Goal: Information Seeking & Learning: Learn about a topic

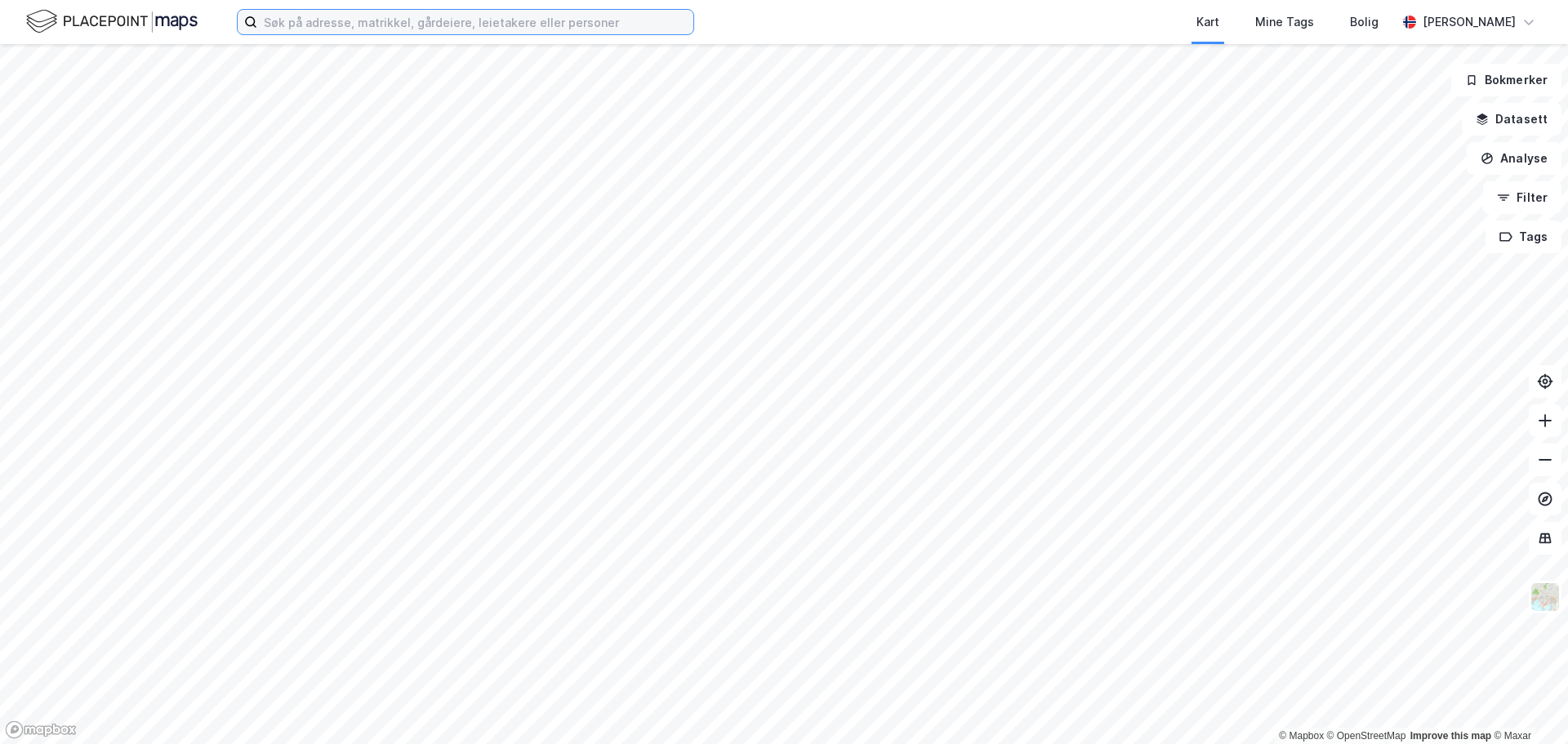
click at [360, 26] on input at bounding box center [475, 22] width 436 height 25
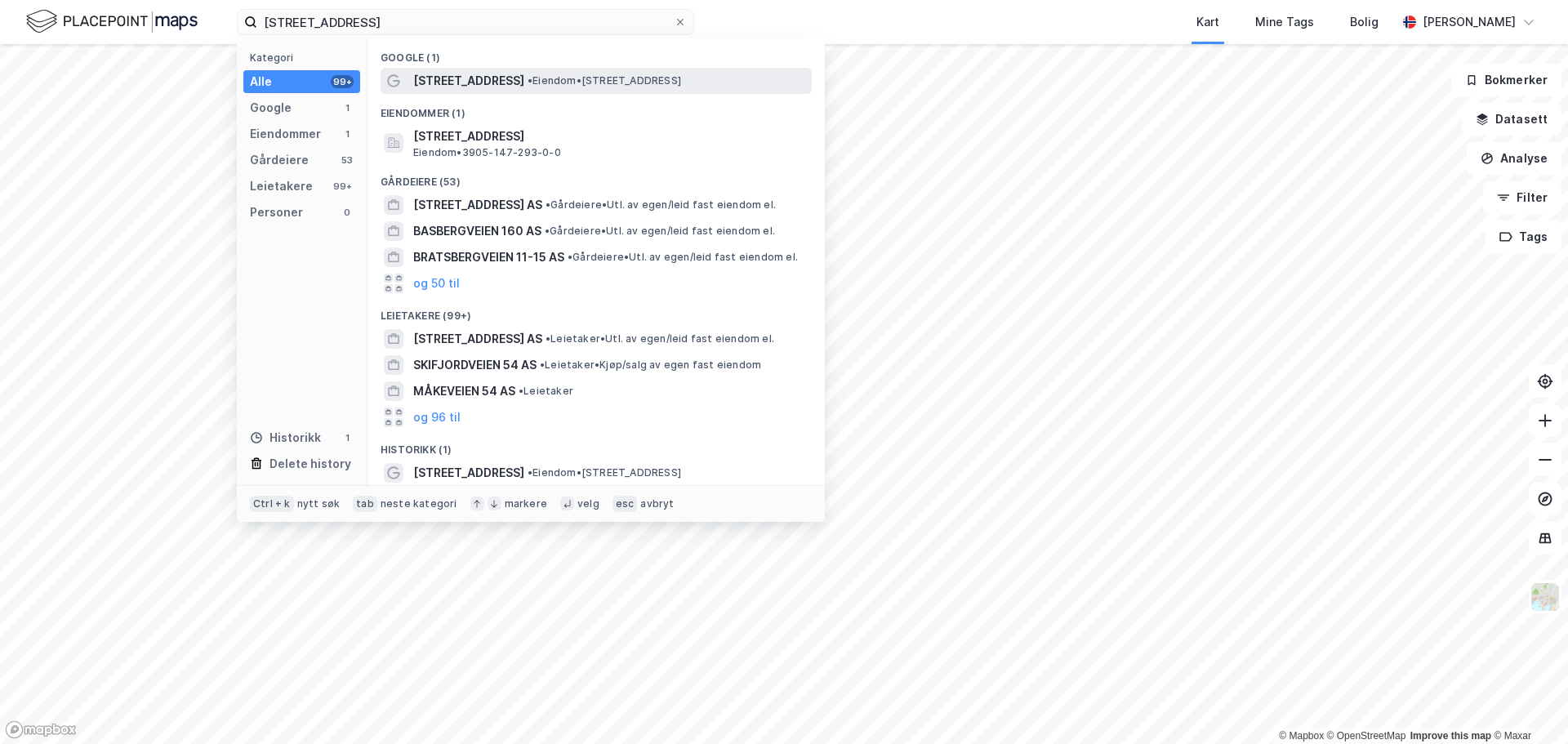
click at [461, 84] on span "[STREET_ADDRESS]" at bounding box center [469, 80] width 111 height 19
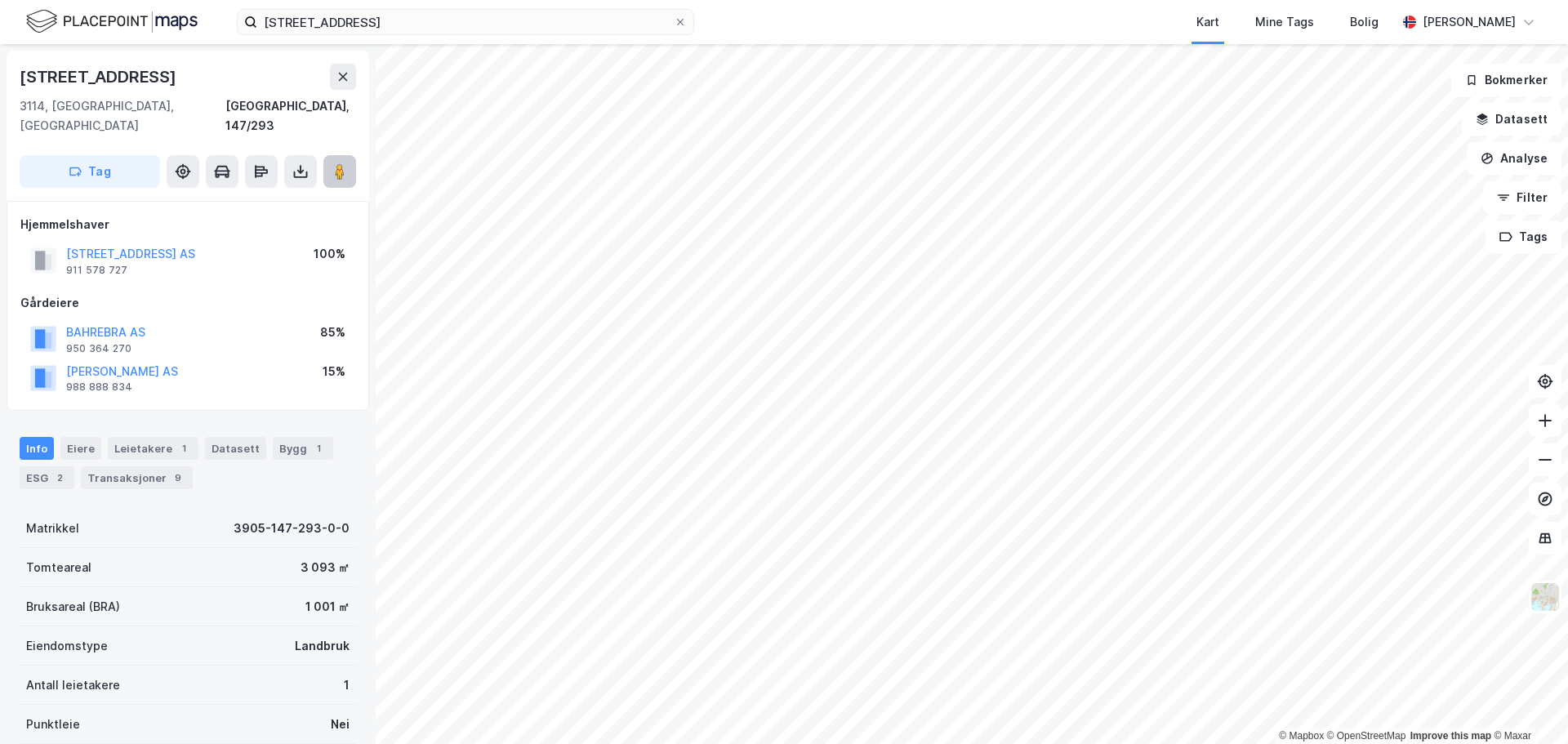
click at [348, 155] on button at bounding box center [340, 172] width 33 height 33
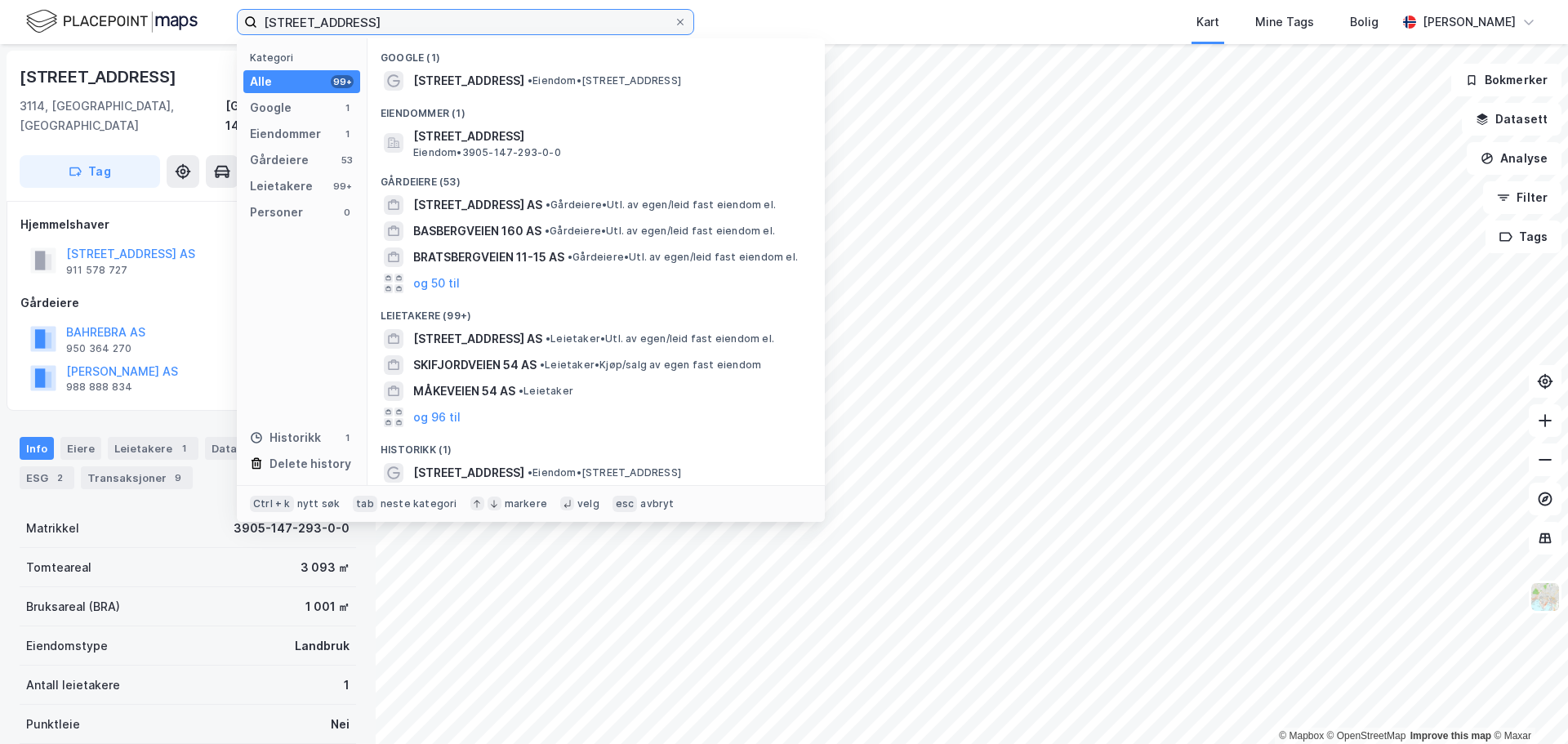
drag, startPoint x: 385, startPoint y: 18, endPoint x: 192, endPoint y: 18, distance: 193.0
click at [192, 18] on div "[STREET_ADDRESS] Kategori Alle 99+ Google 1 Eiendommer 1 Gårdeiere 53 Leietaker…" at bounding box center [784, 22] width 1568 height 44
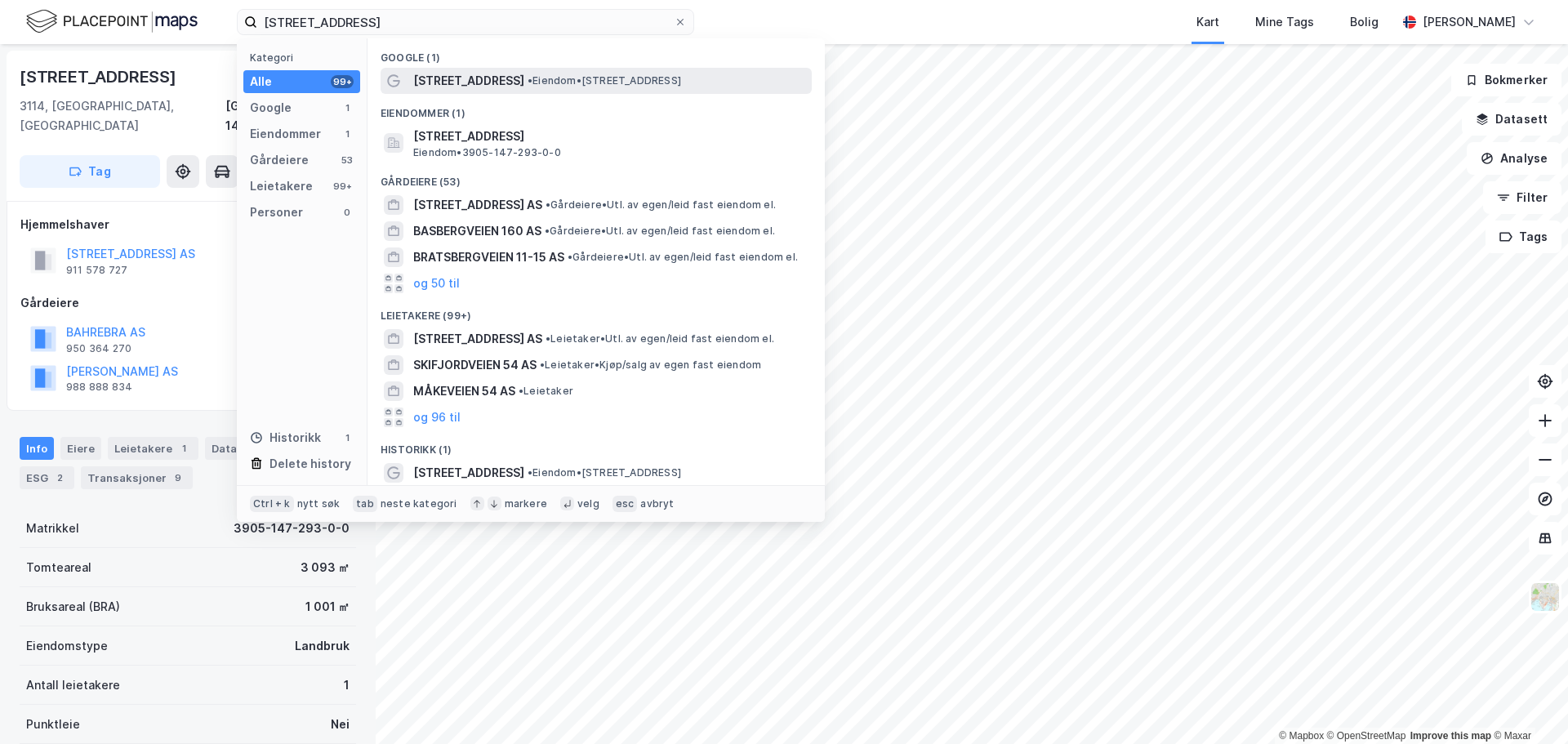
click at [450, 81] on span "[STREET_ADDRESS]" at bounding box center [469, 80] width 111 height 19
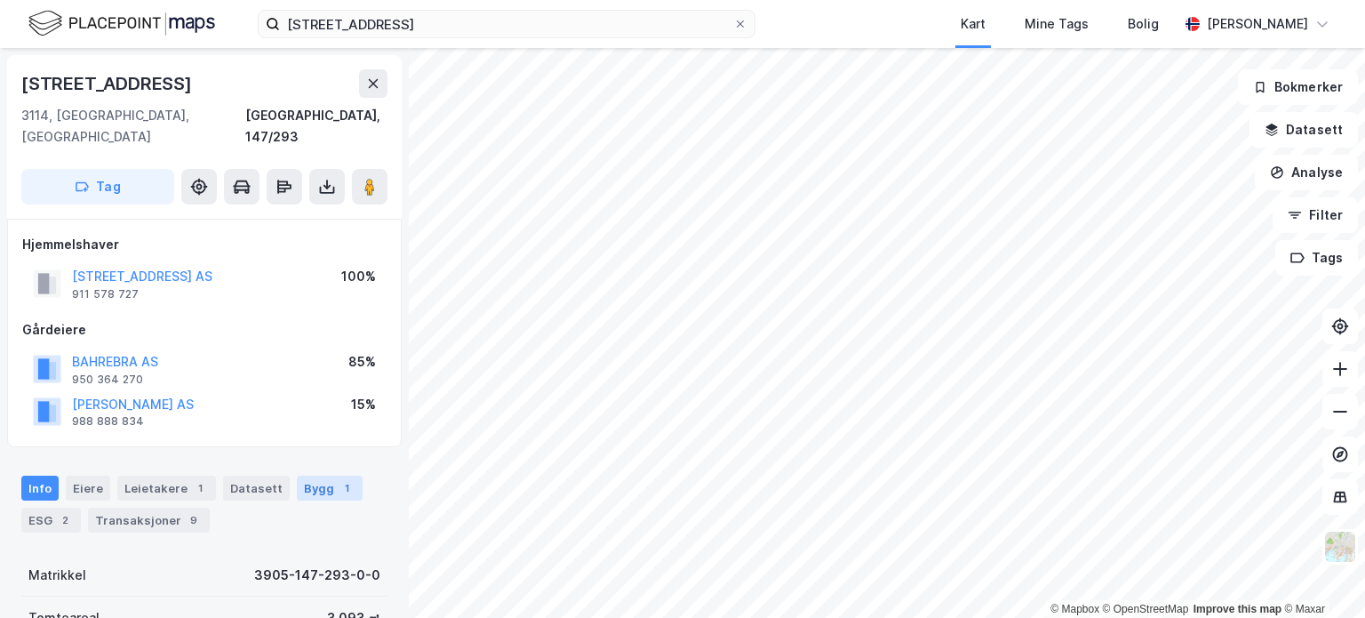
click at [316, 475] on div "Bygg 1" at bounding box center [330, 487] width 66 height 25
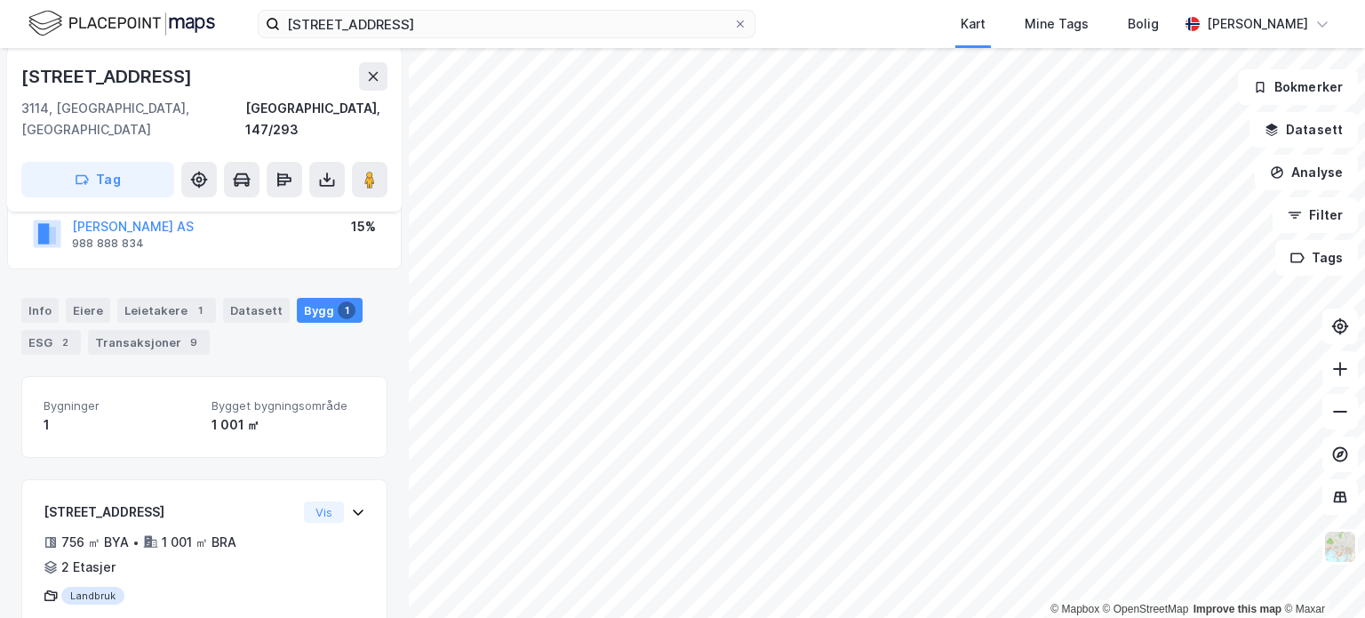
scroll to position [214, 0]
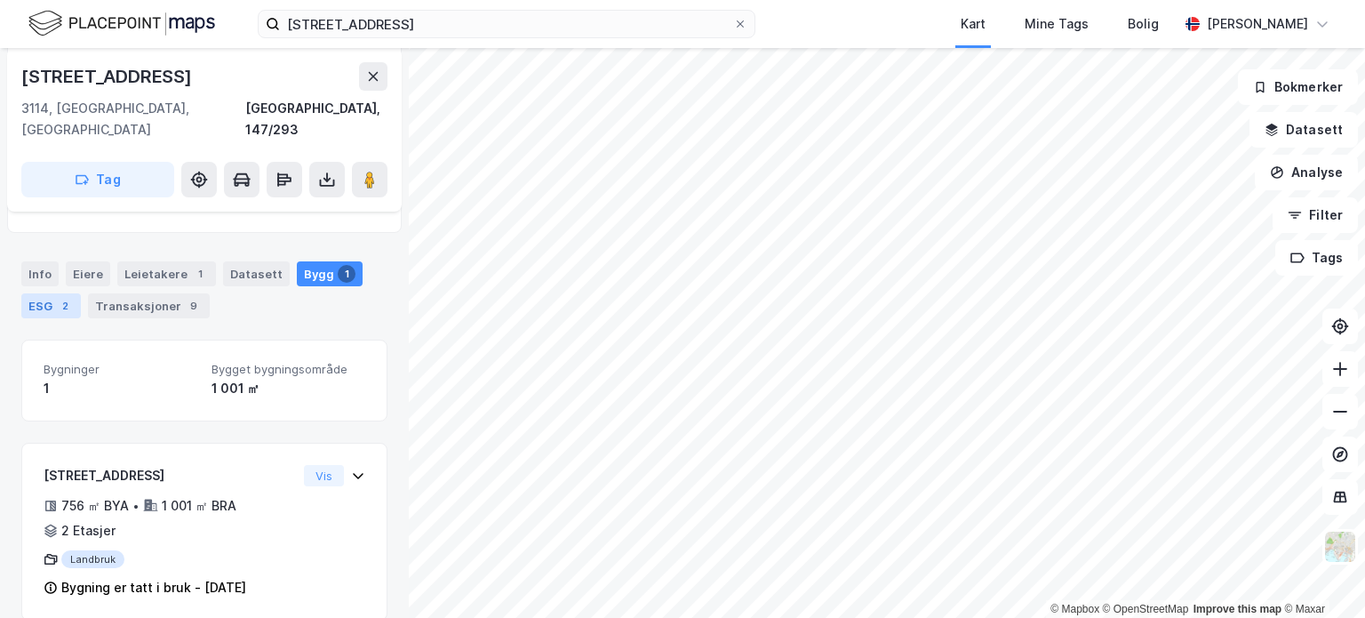
click at [49, 293] on div "ESG 2" at bounding box center [51, 305] width 60 height 25
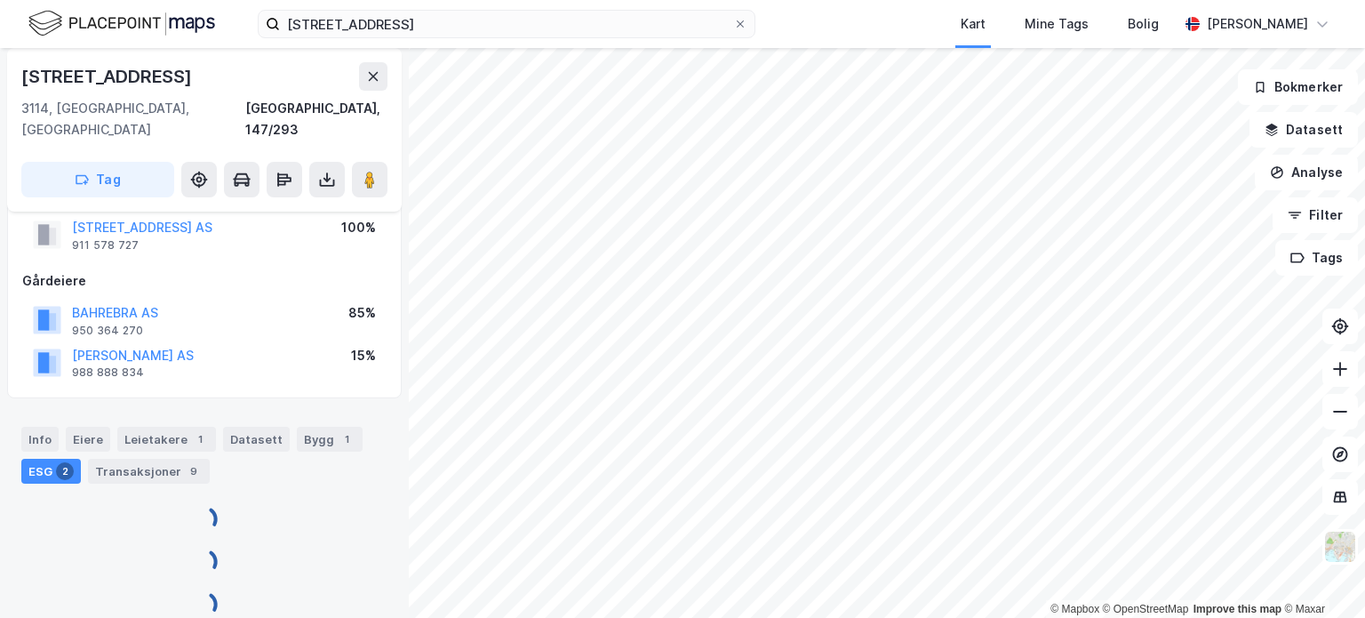
scroll to position [214, 0]
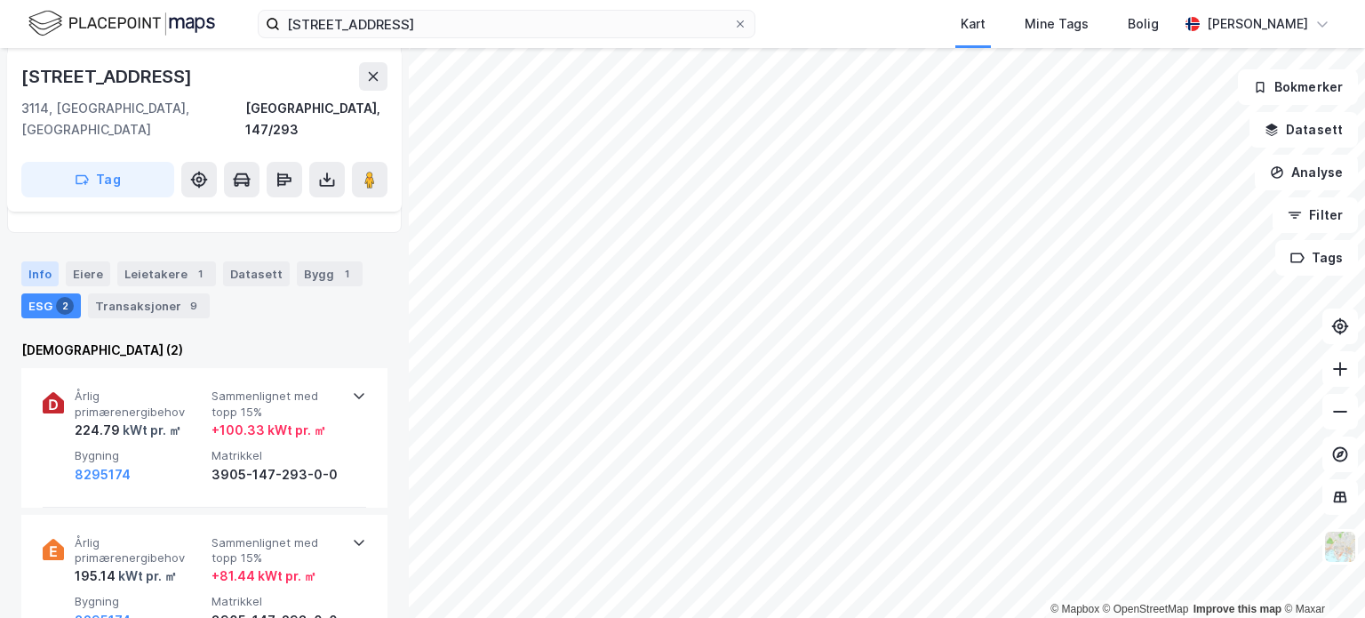
click at [37, 261] on div "Info" at bounding box center [39, 273] width 37 height 25
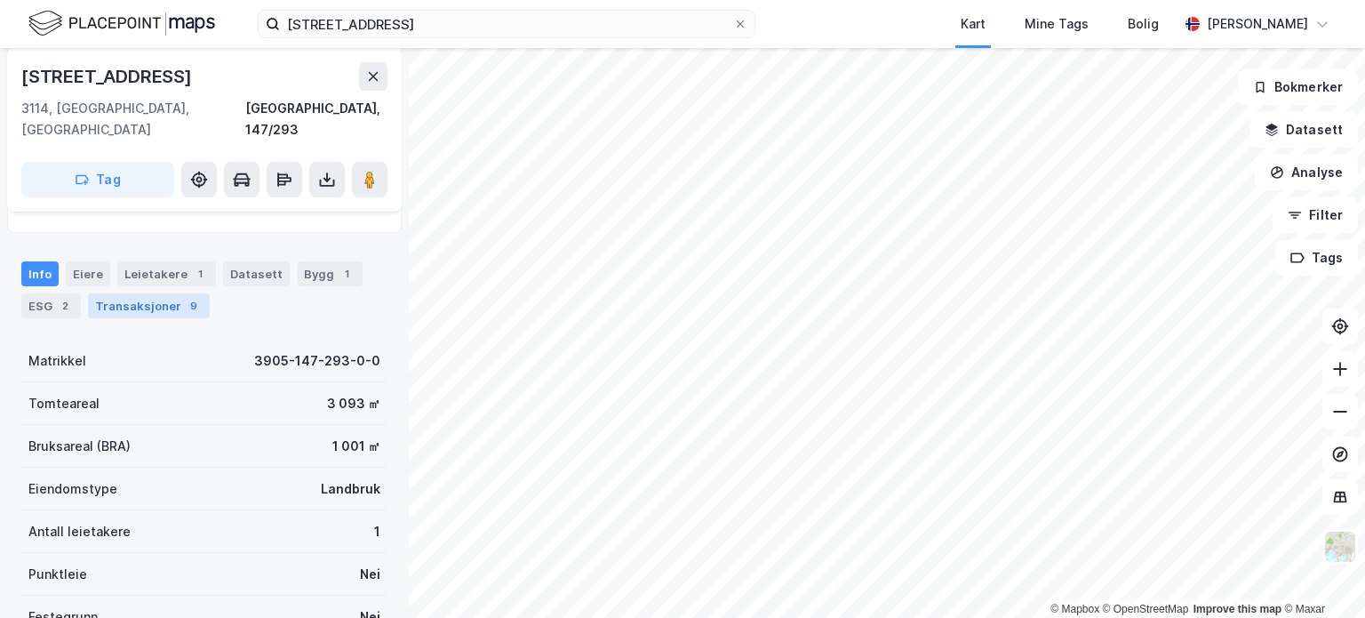
click at [162, 293] on div "Transaksjoner 9" at bounding box center [149, 305] width 122 height 25
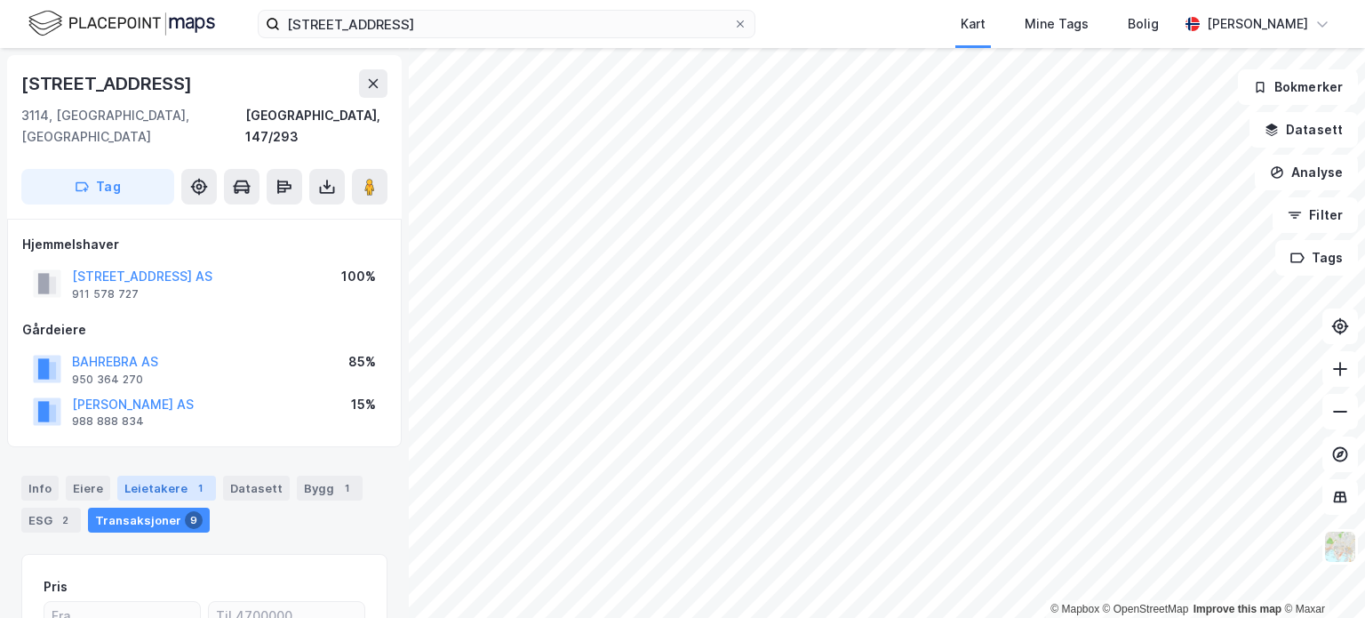
click at [162, 475] on div "Leietakere 1" at bounding box center [166, 487] width 99 height 25
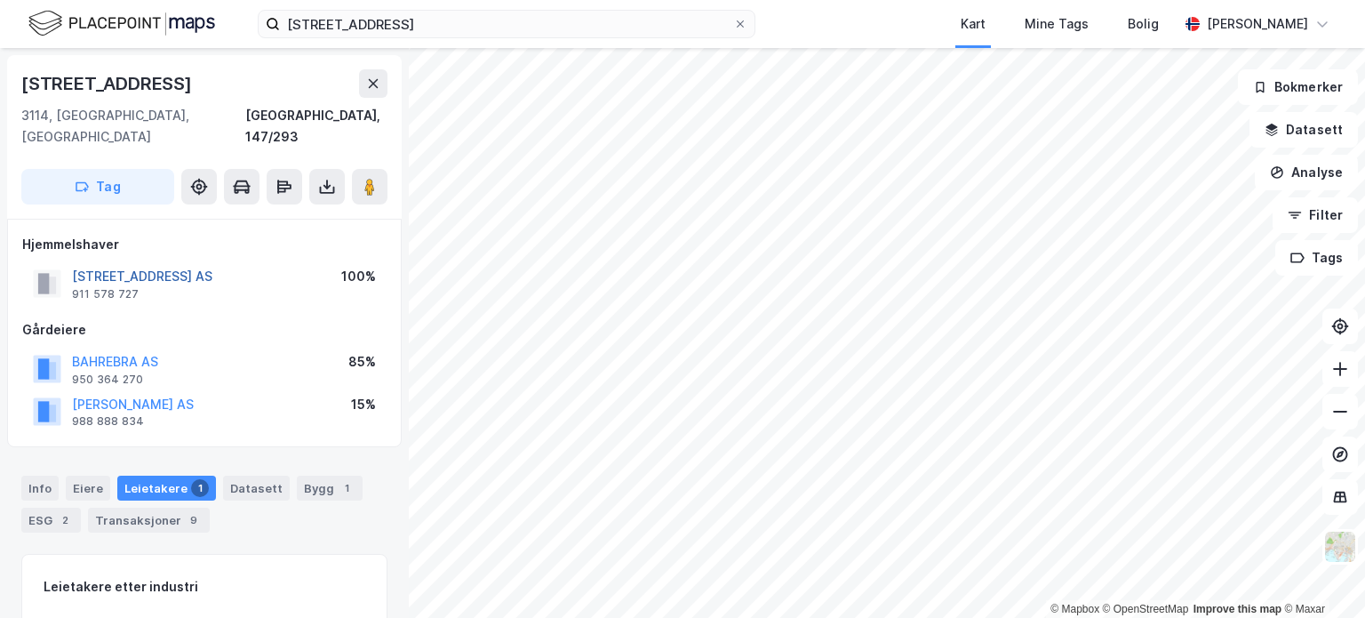
click at [0, 0] on button "[STREET_ADDRESS] AS" at bounding box center [0, 0] width 0 height 0
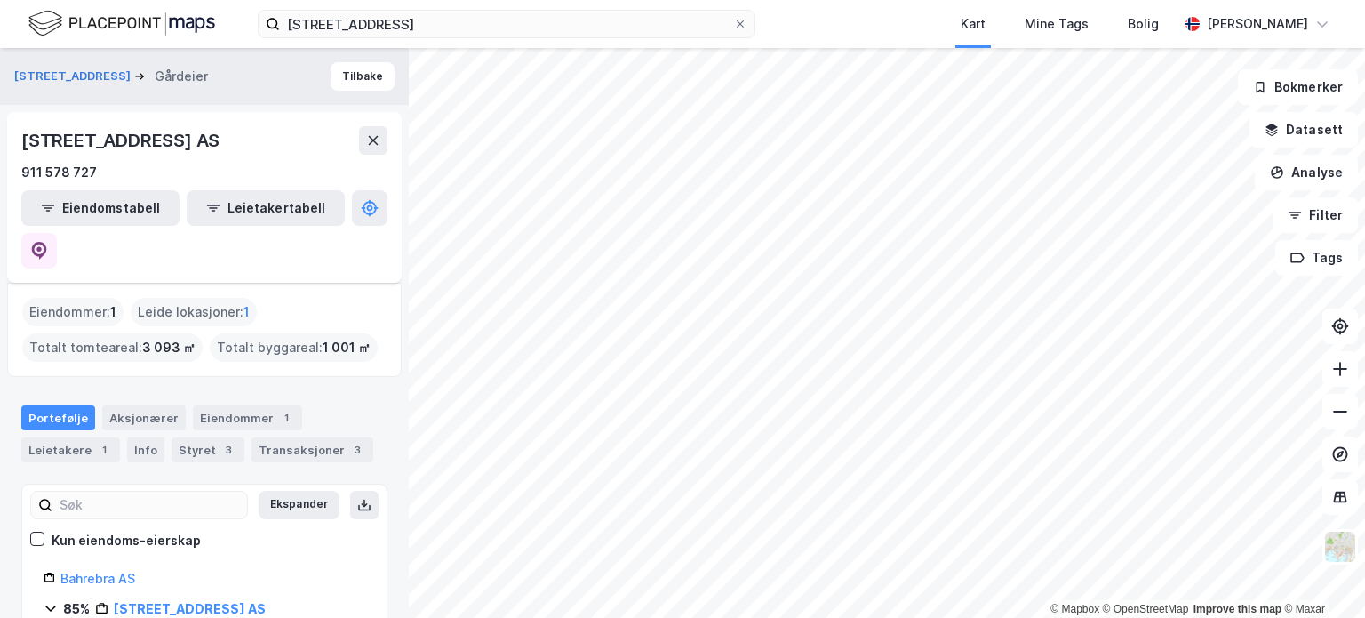
scroll to position [89, 0]
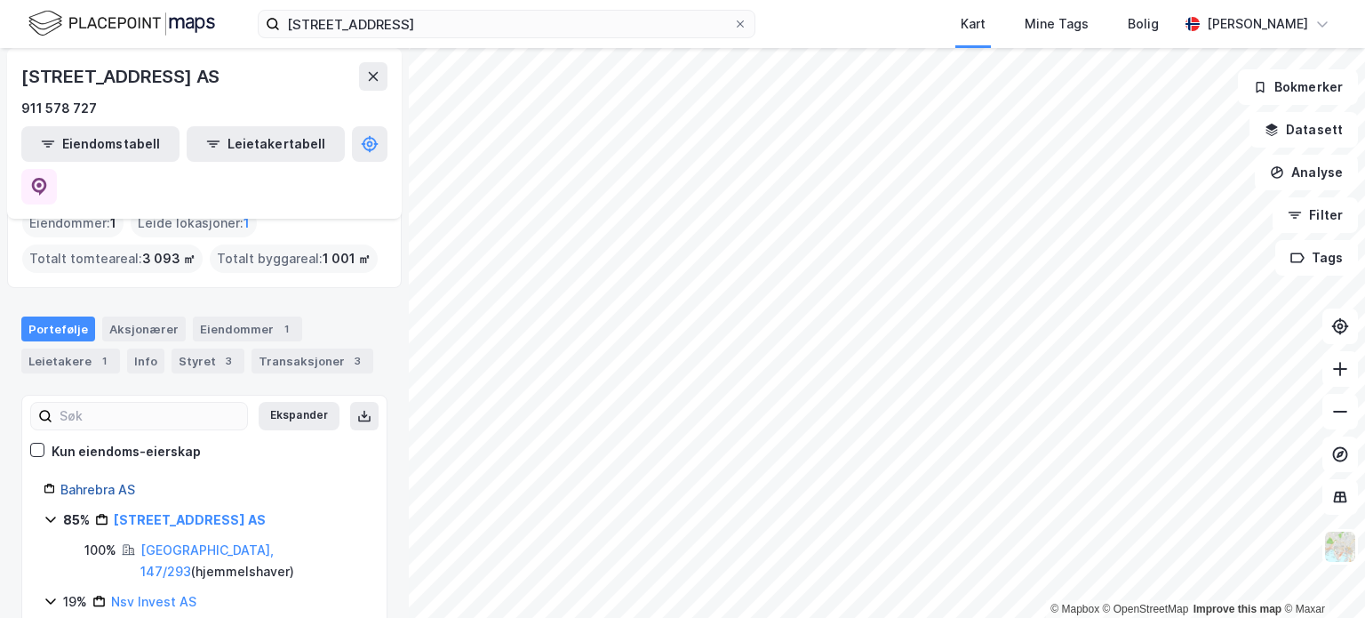
click at [105, 482] on link "Bahrebra AS" at bounding box center [97, 489] width 75 height 15
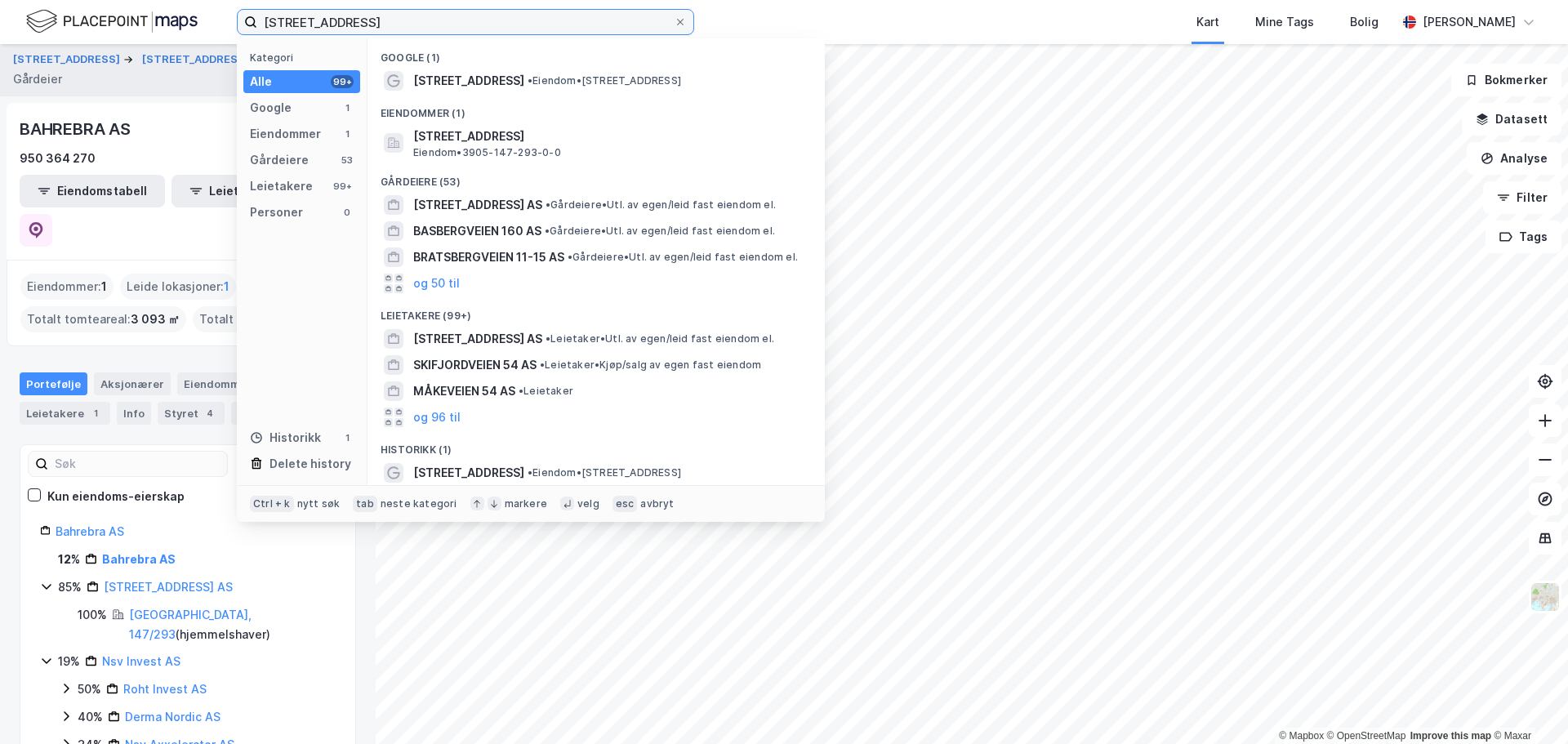
drag, startPoint x: 391, startPoint y: 18, endPoint x: 53, endPoint y: -20, distance: 340.1
click at [53, 0] on html "[STREET_ADDRESS] Kategori Alle 99+ Google 1 Eiendommer 1 Gårdeiere 53 Leietaker…" at bounding box center [784, 372] width 1568 height 744
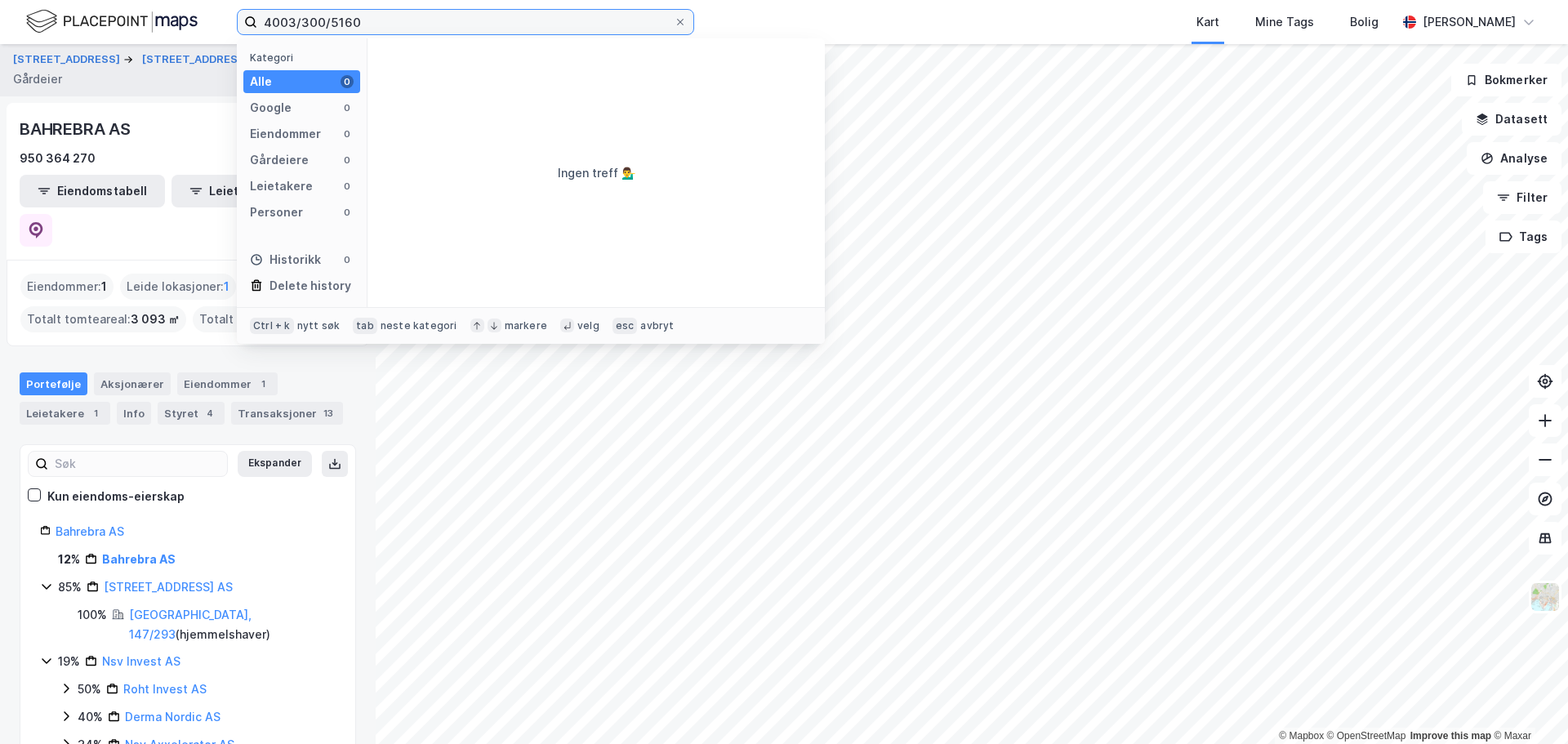
type input "4003/300/5160"
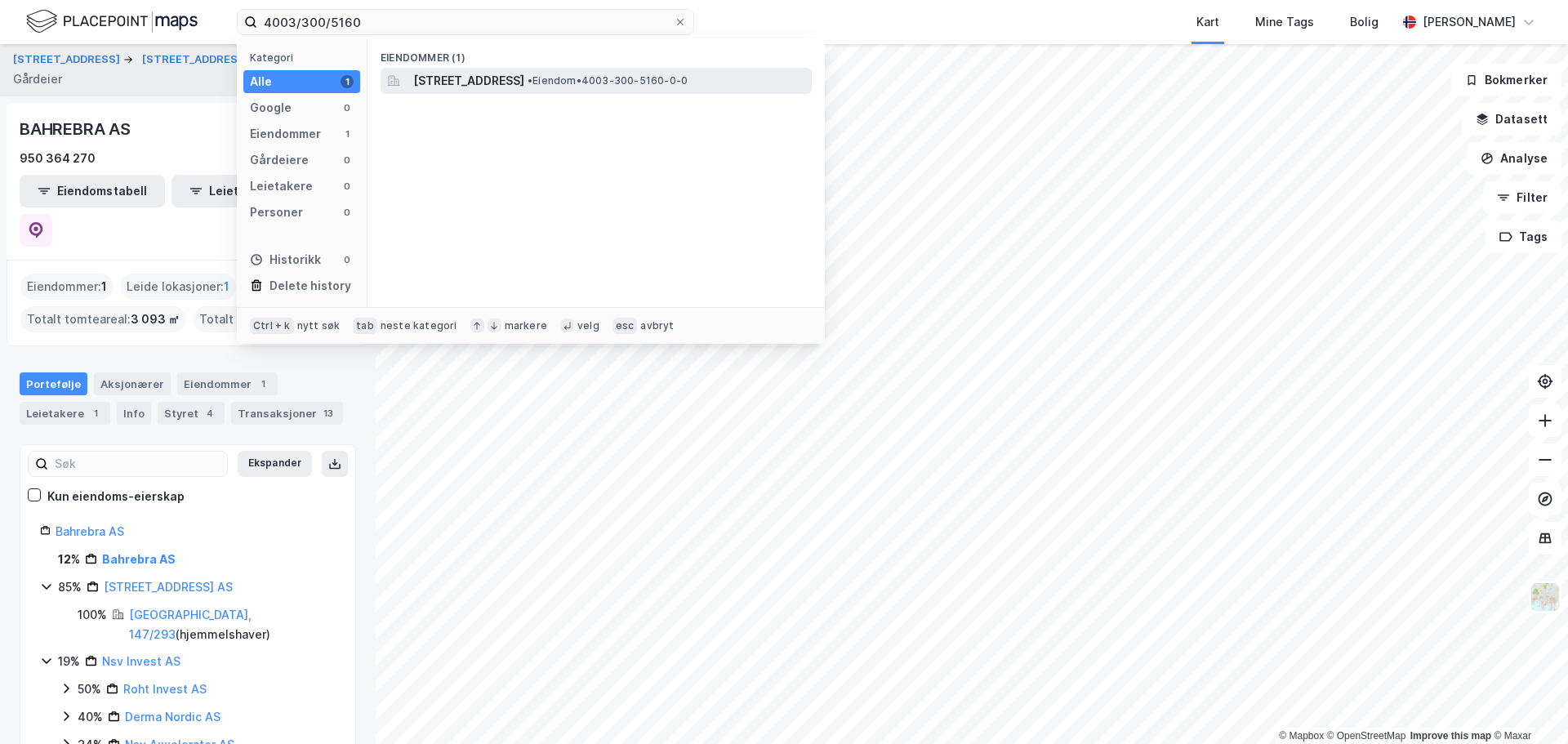
click at [524, 77] on span "[STREET_ADDRESS]" at bounding box center [469, 80] width 111 height 19
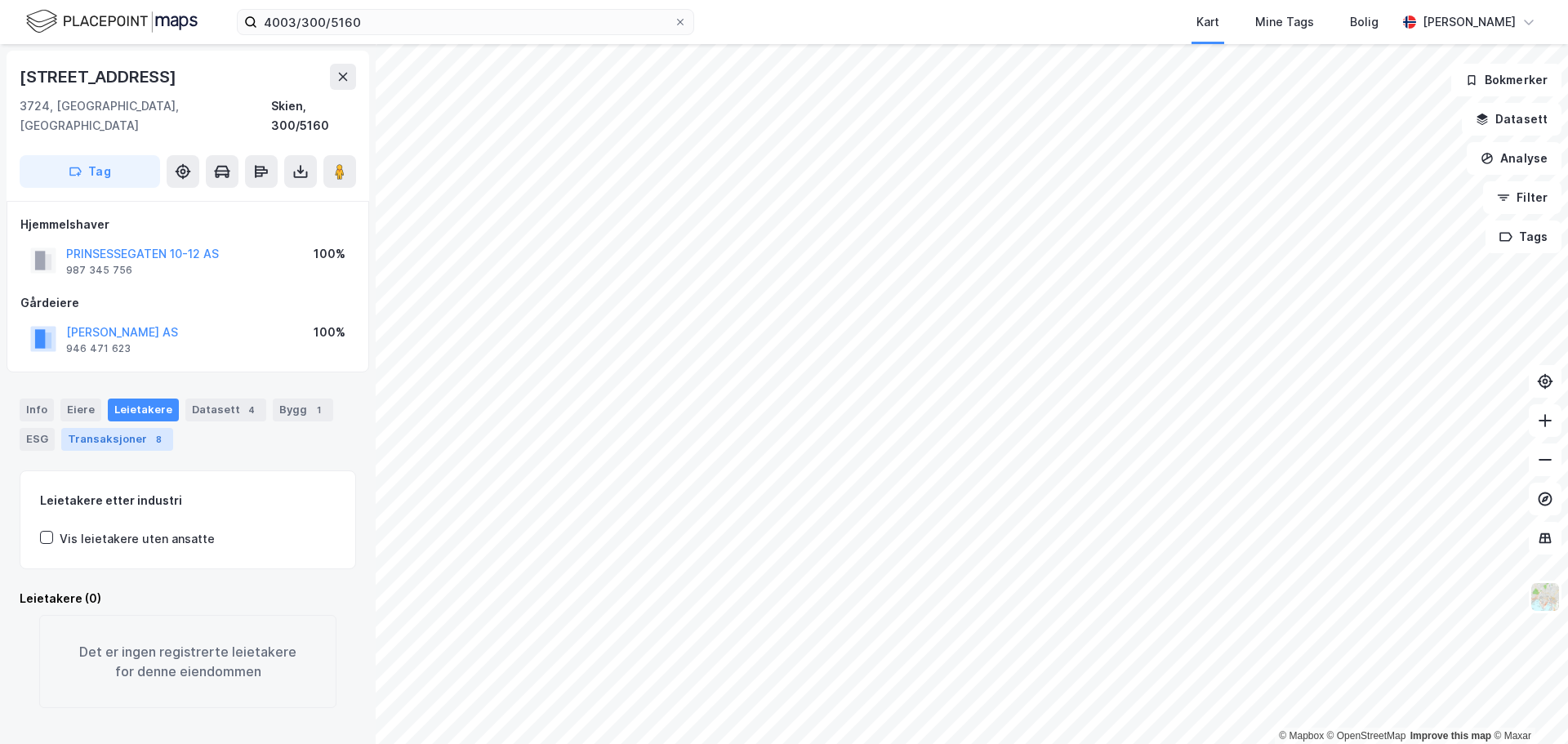
click at [142, 429] on div "Transaksjoner 8" at bounding box center [118, 440] width 112 height 23
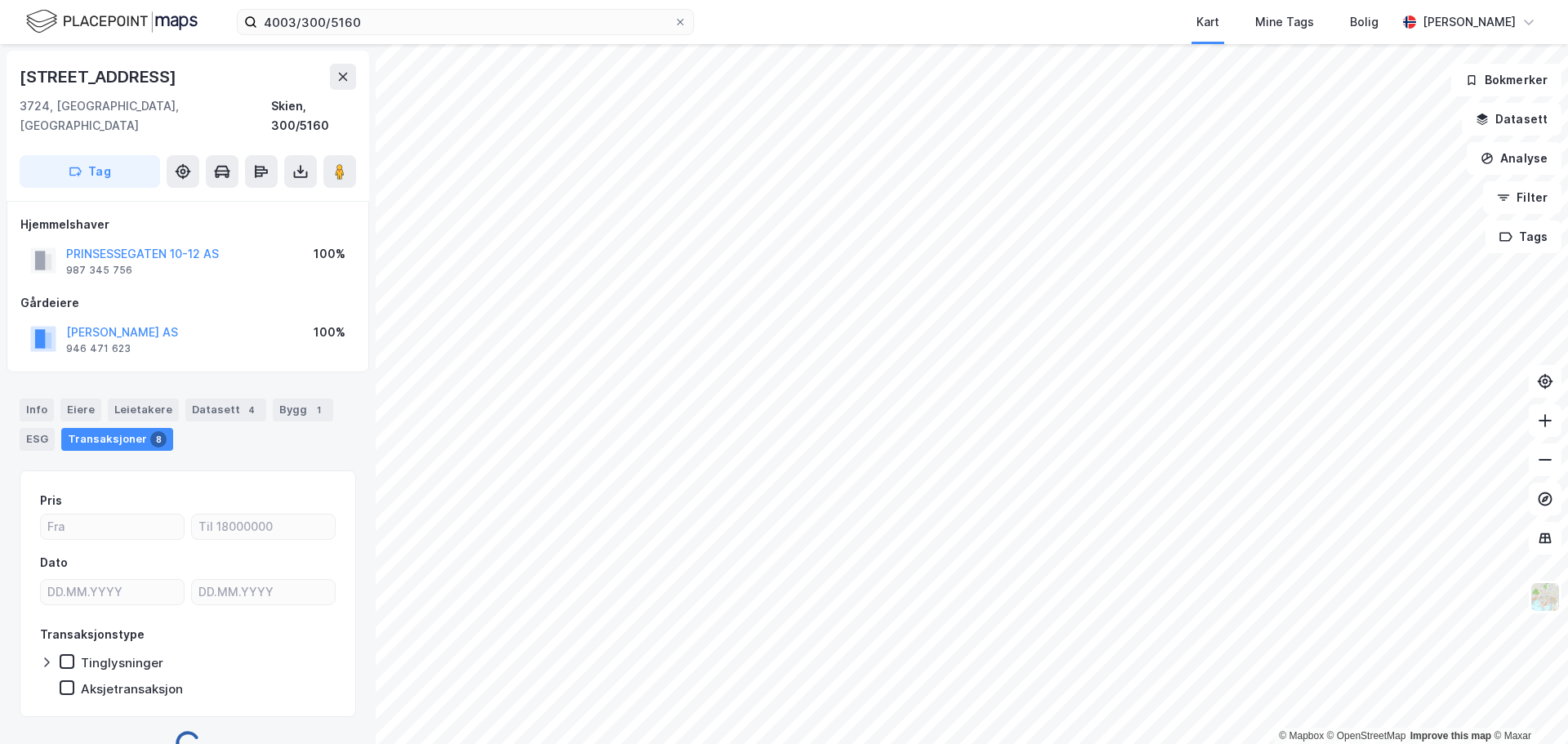
scroll to position [12, 0]
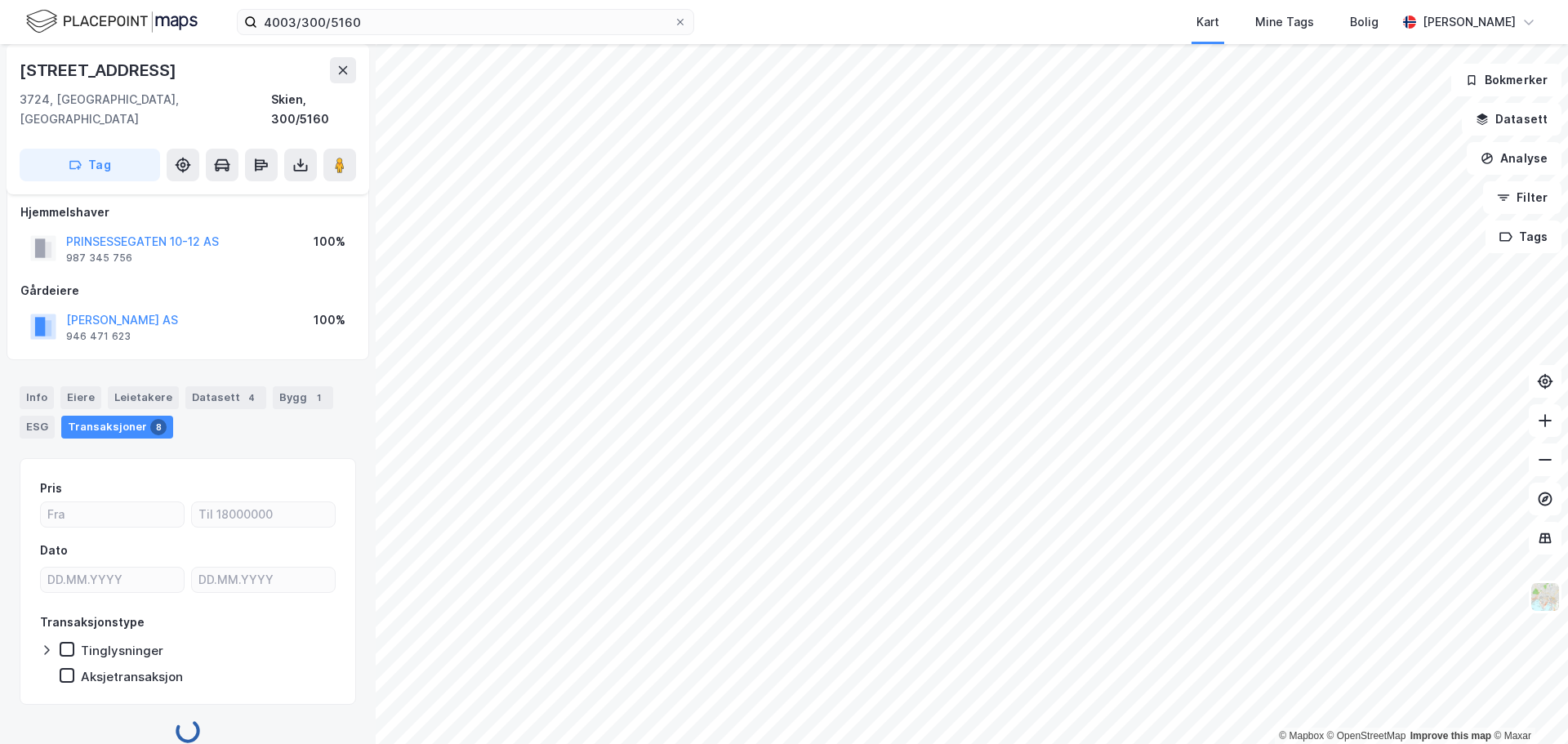
click at [352, 429] on div "[STREET_ADDRESS] Hjemmelshaver PRINSESSEGATEN 10-12 AS 987 345 756 100% Gårdeie…" at bounding box center [187, 394] width 376 height 700
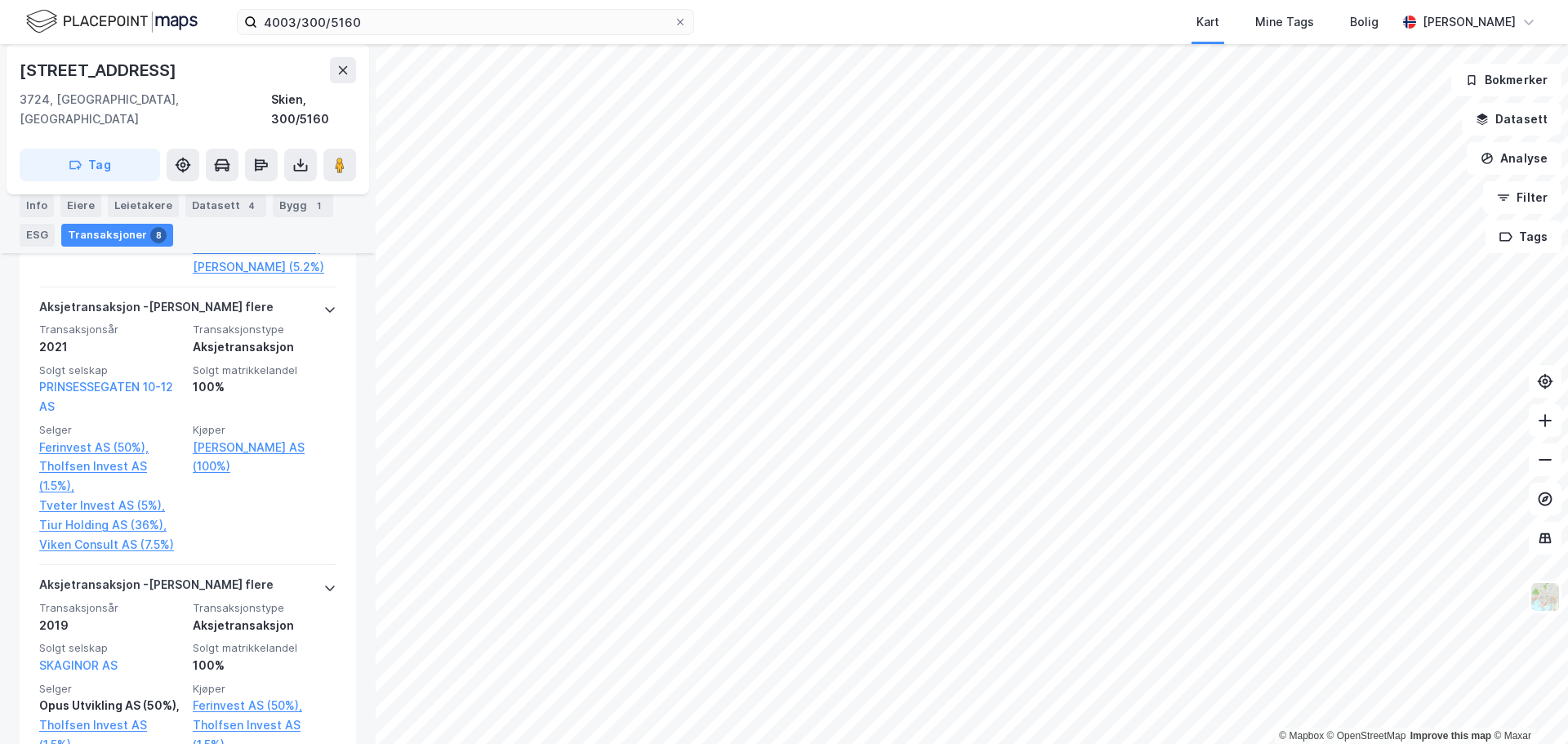
scroll to position [830, 0]
